Goal: Task Accomplishment & Management: Use online tool/utility

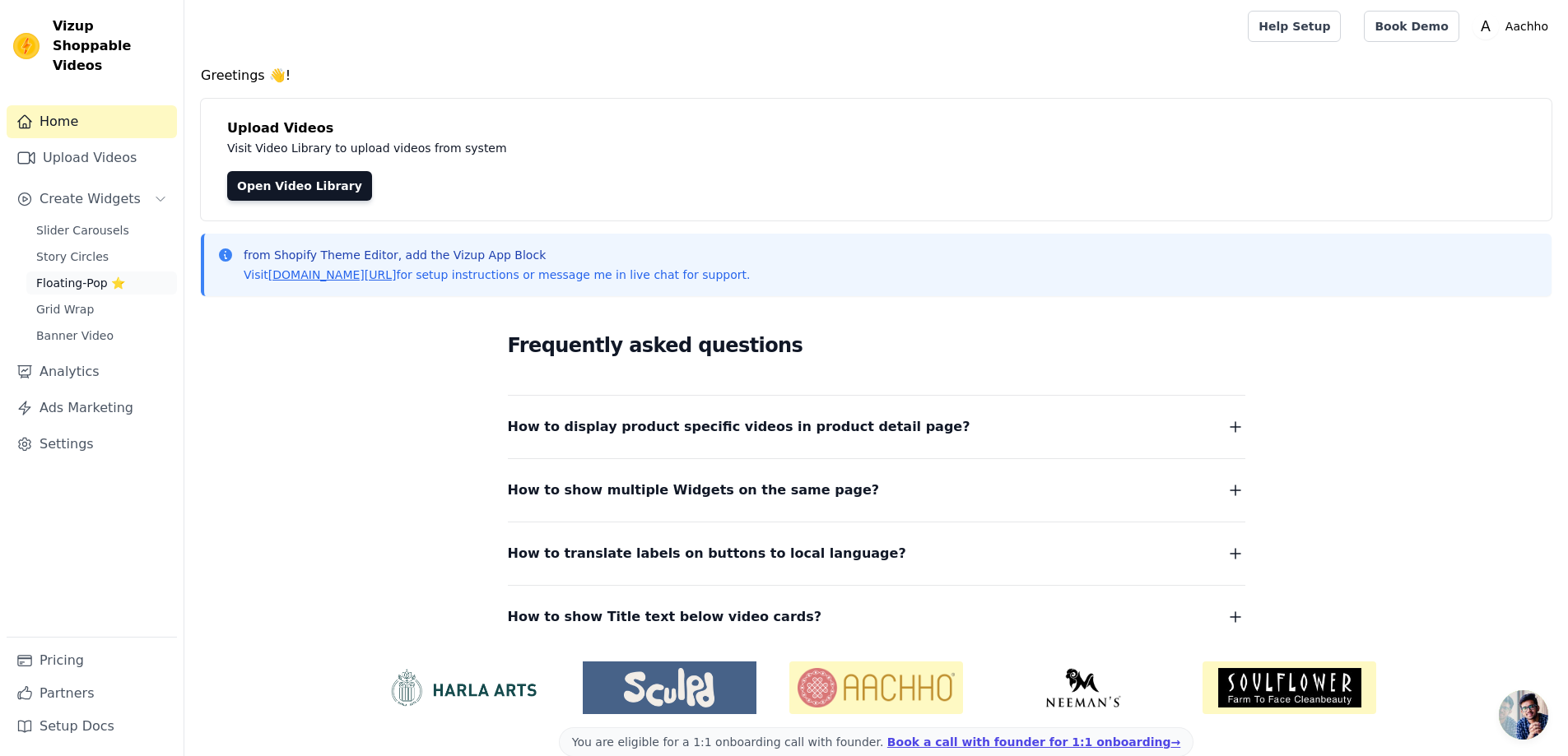
click at [69, 274] on span "Floating-Pop ⭐" at bounding box center [81, 283] width 89 height 16
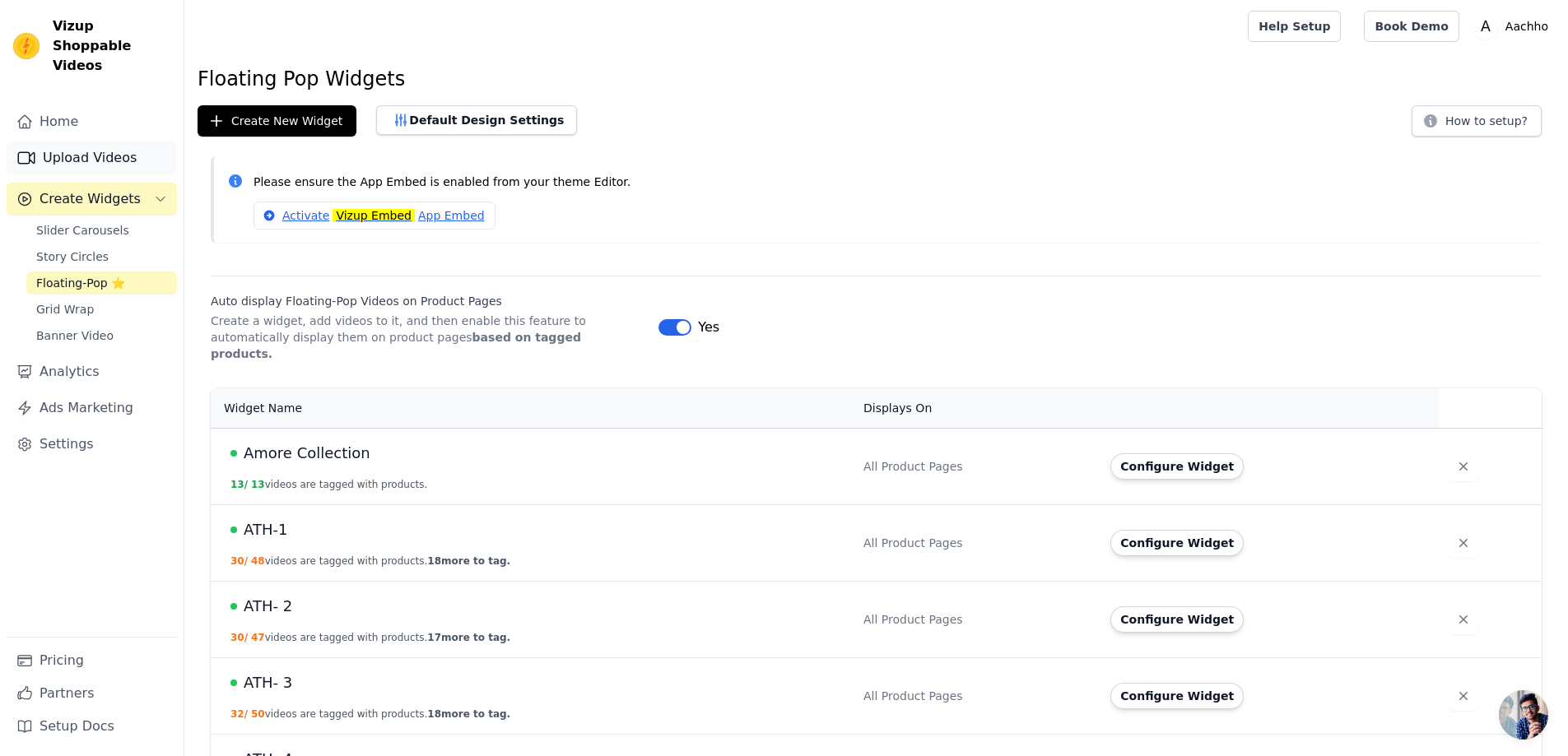
click at [55, 142] on link "Upload Videos" at bounding box center [91, 158] width 170 height 33
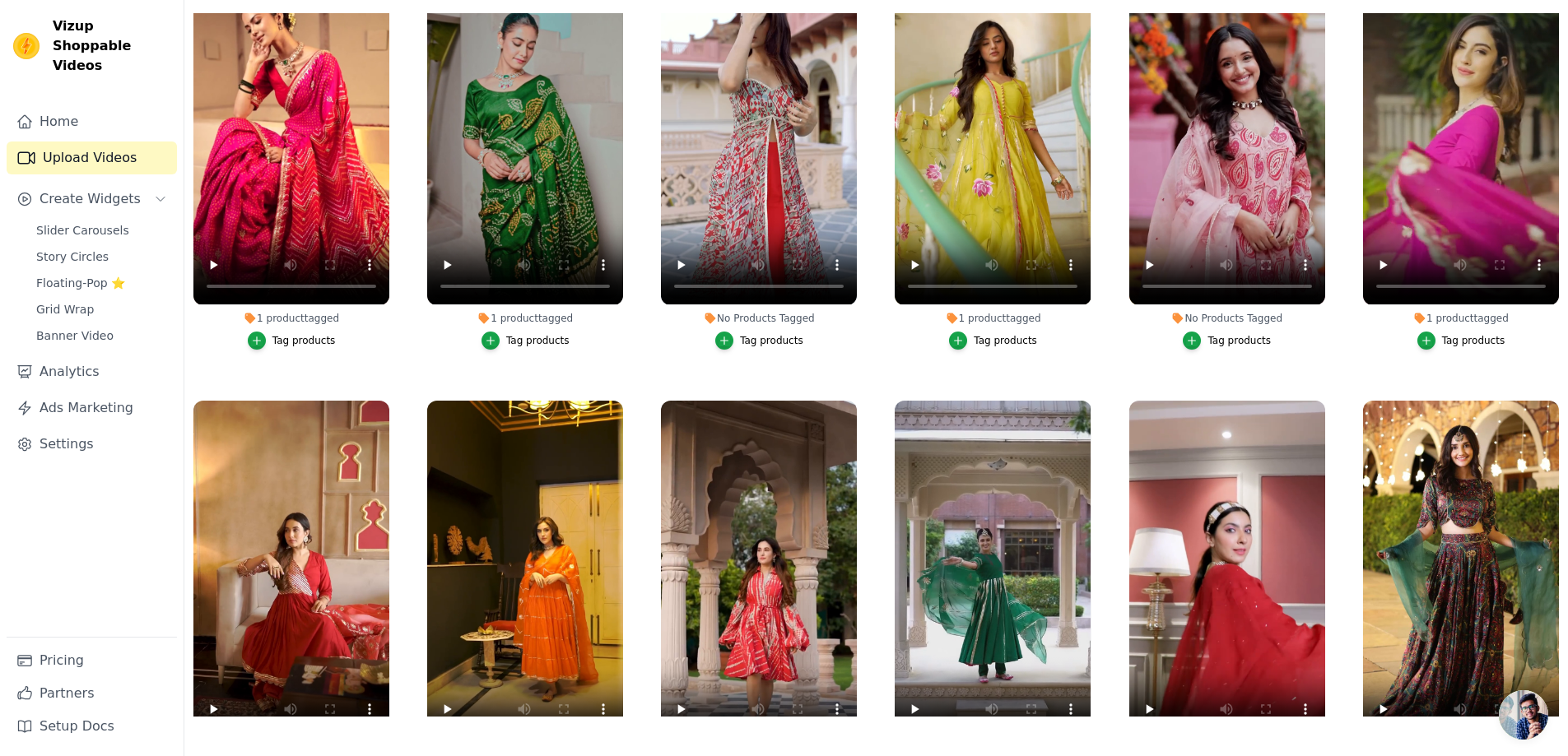
scroll to position [37360, 0]
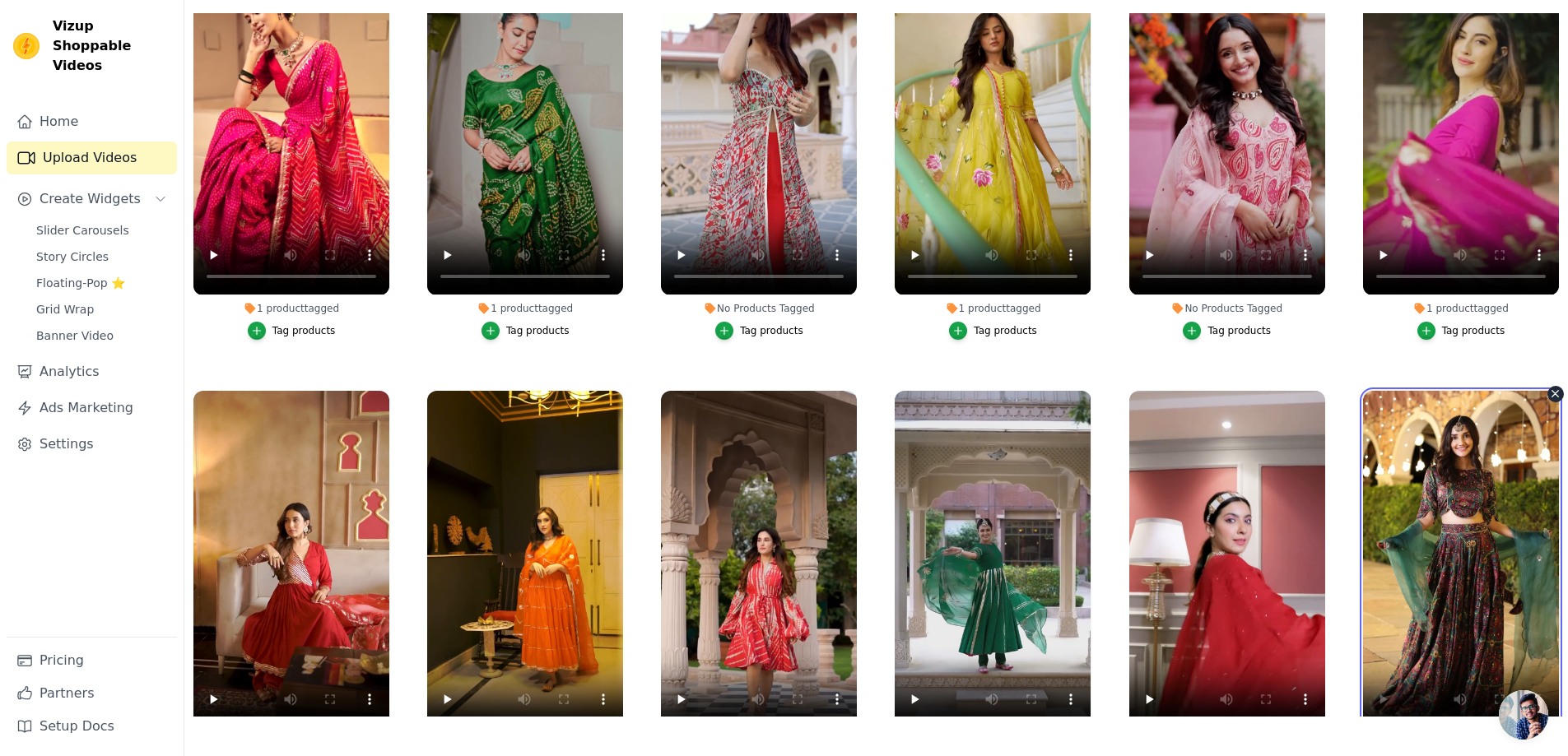
click at [1474, 391] on video at bounding box center [1462, 564] width 196 height 348
click at [1444, 391] on video at bounding box center [1462, 564] width 196 height 348
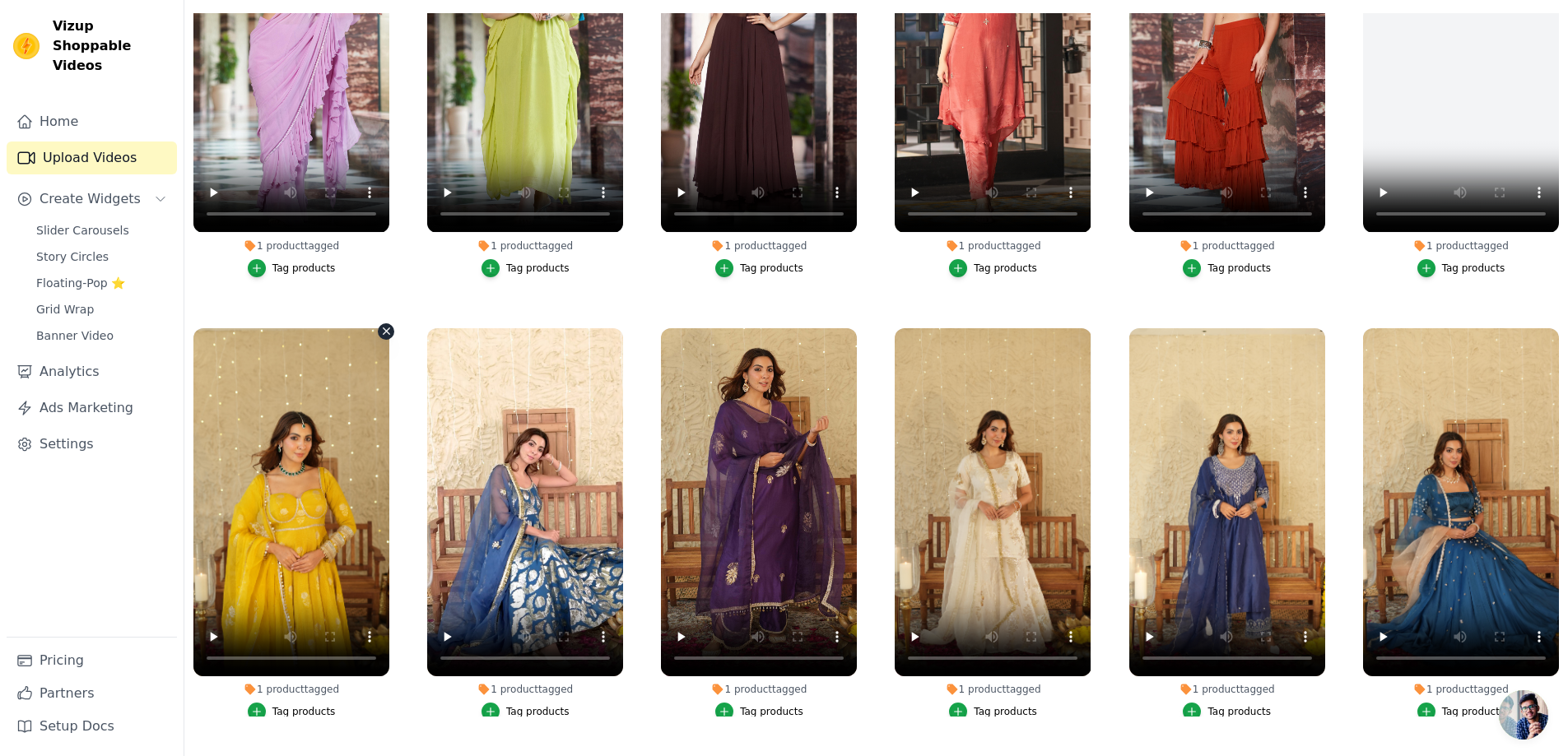
scroll to position [48410, 0]
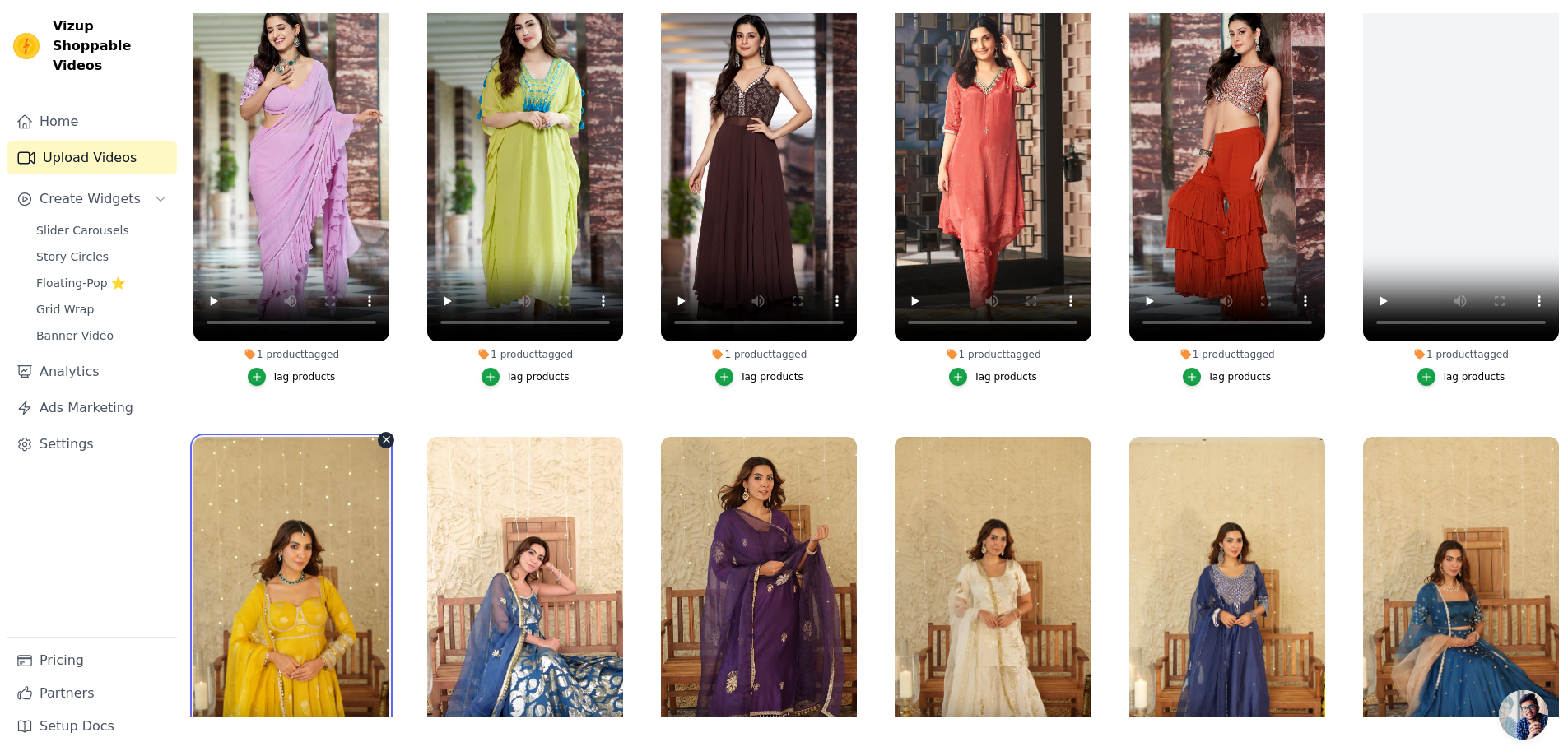
click at [369, 437] on video at bounding box center [292, 611] width 196 height 348
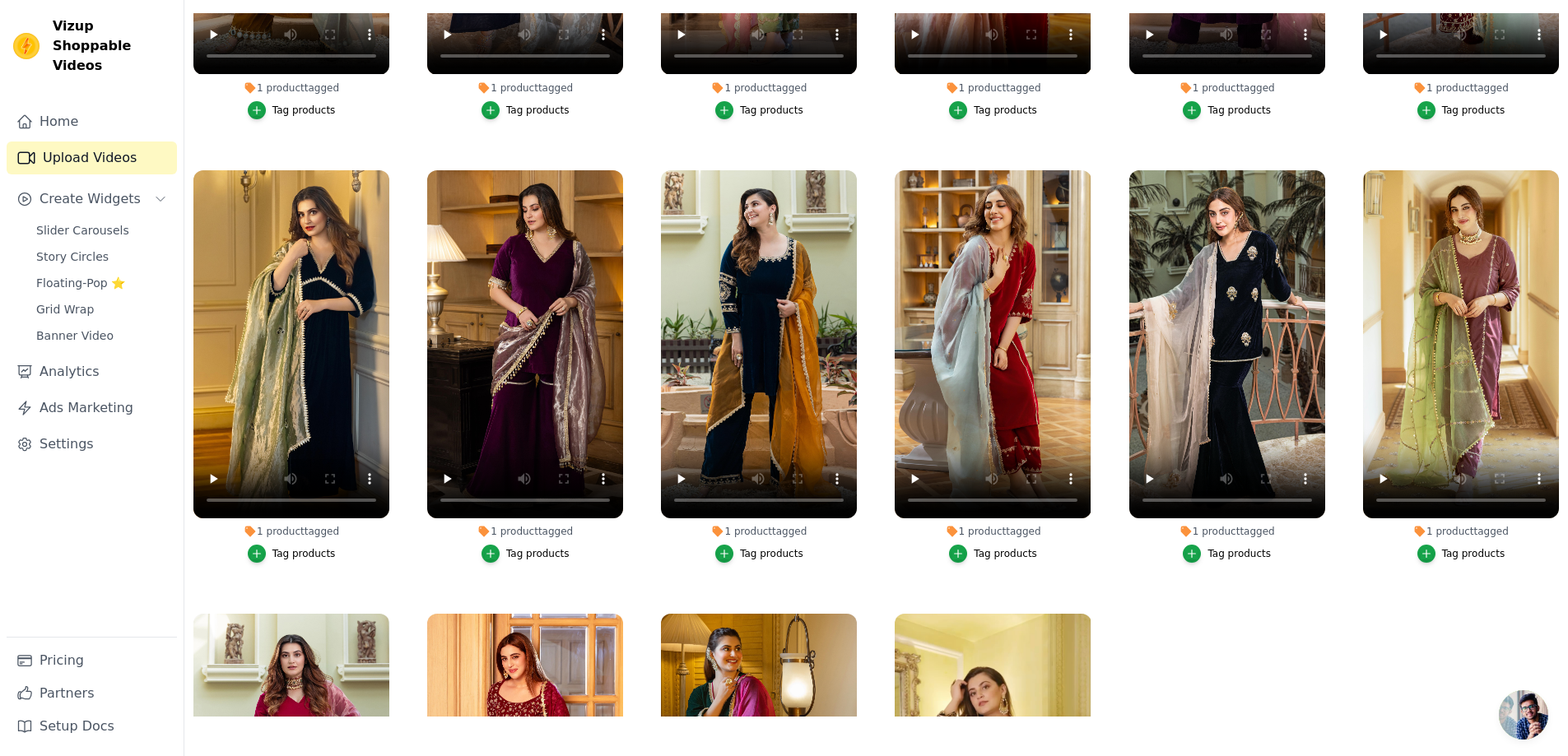
scroll to position [51833, 0]
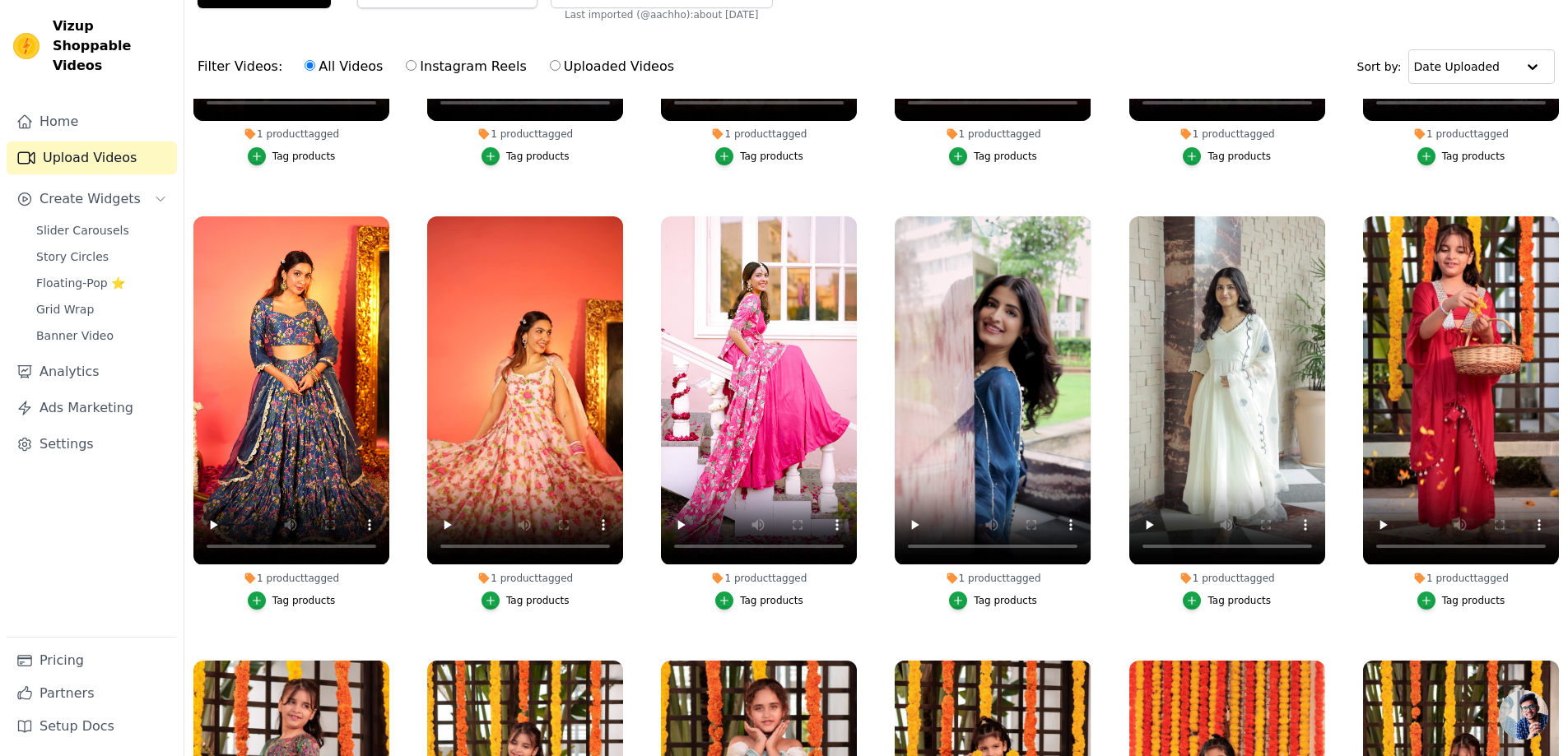
scroll to position [14249, 0]
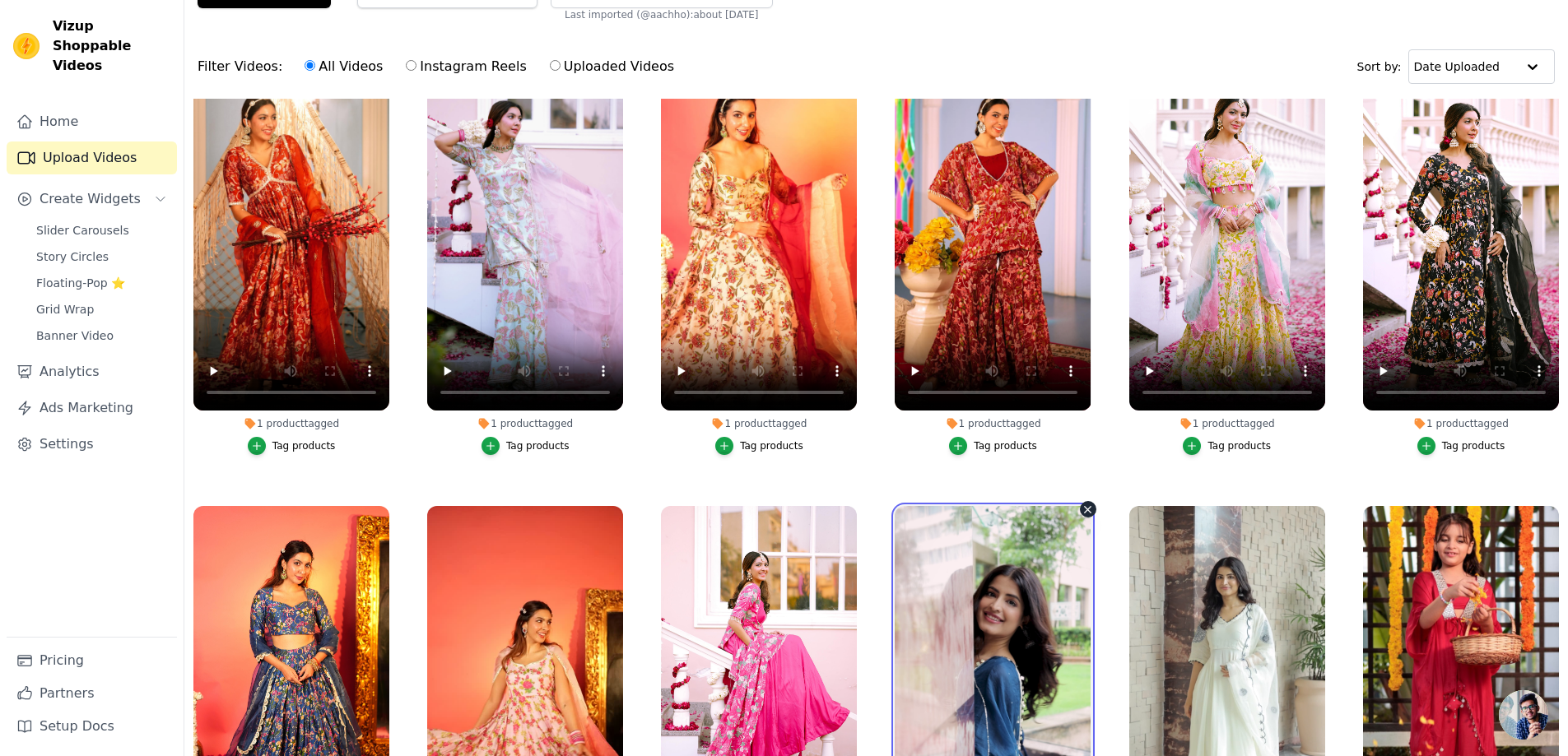
click at [990, 588] on video at bounding box center [993, 680] width 196 height 348
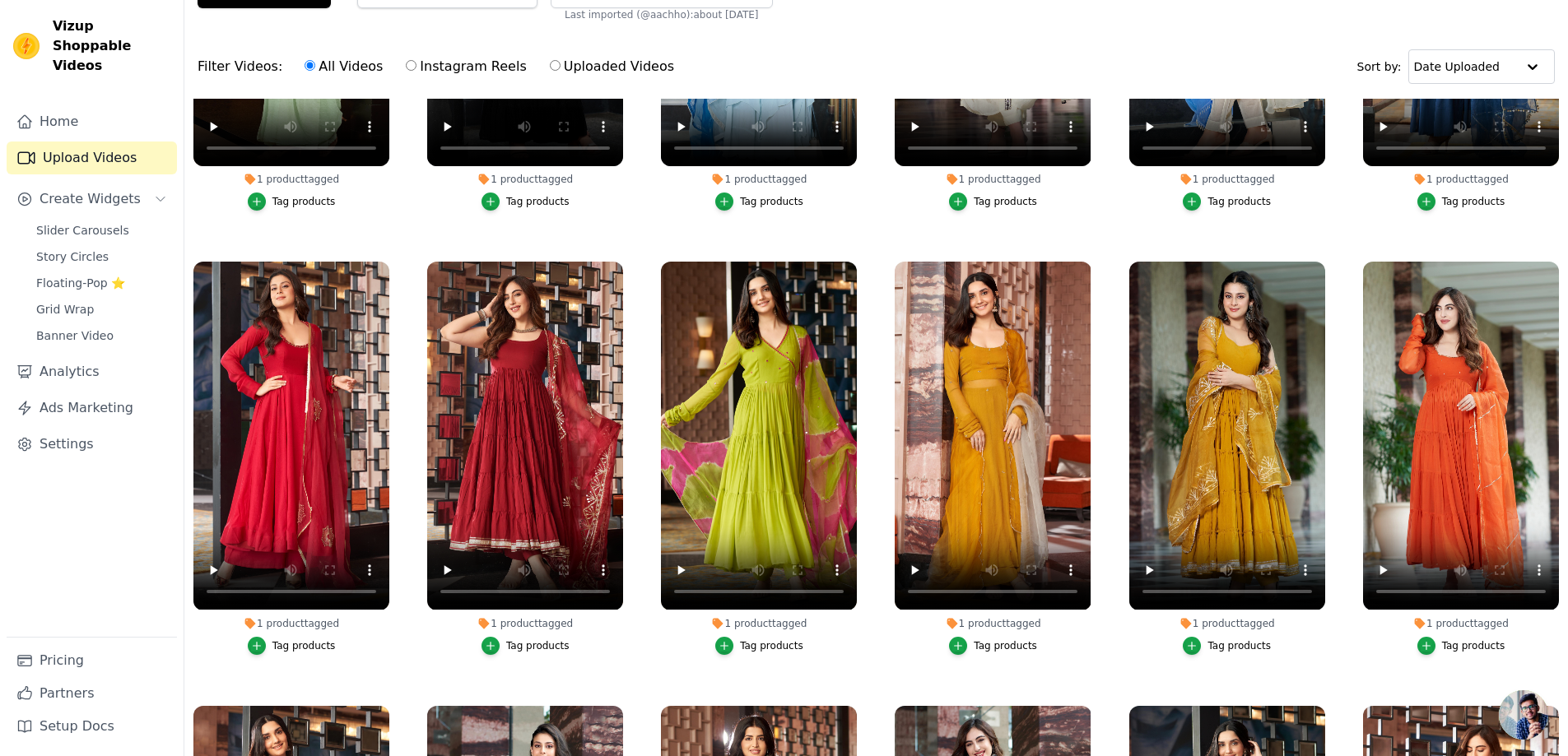
scroll to position [47505, 0]
